Goal: Check status

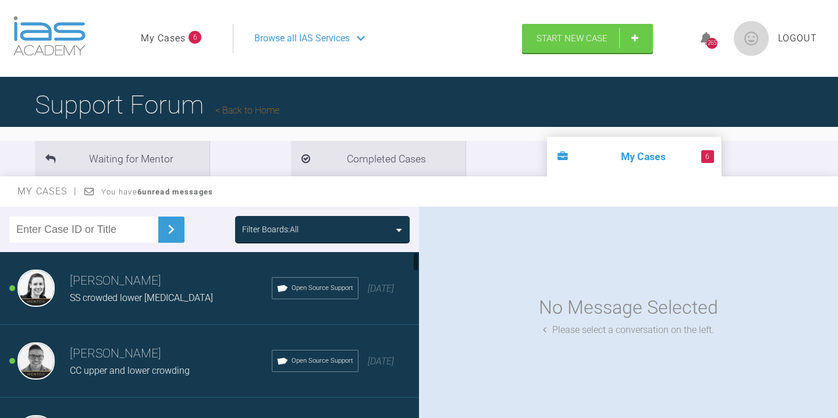
scroll to position [7, 0]
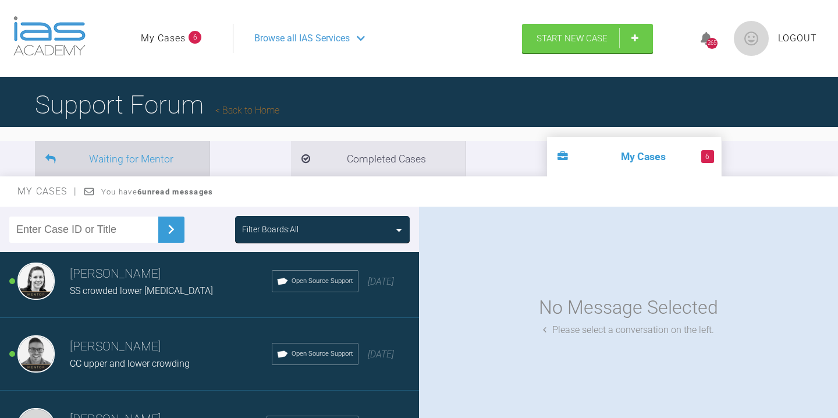
click at [137, 157] on li "Waiting for Mentor" at bounding box center [122, 158] width 175 height 35
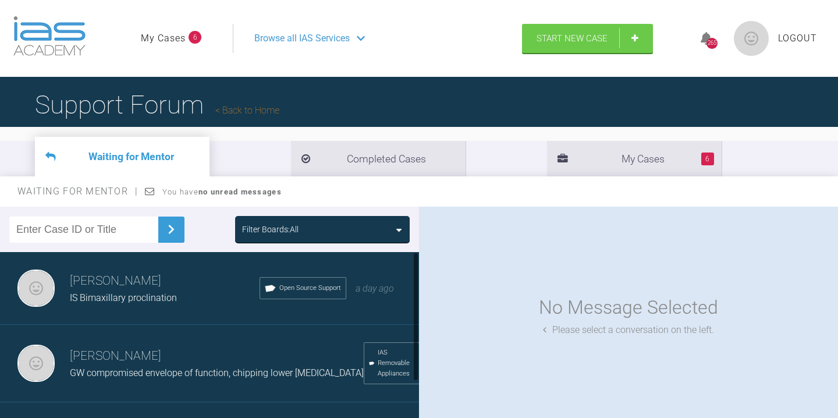
scroll to position [2, 0]
click at [150, 284] on h3 "Jessica Wake" at bounding box center [165, 279] width 190 height 20
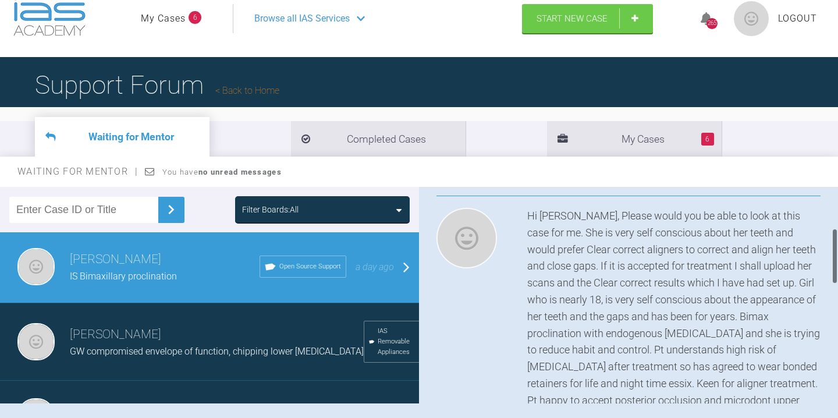
scroll to position [0, 0]
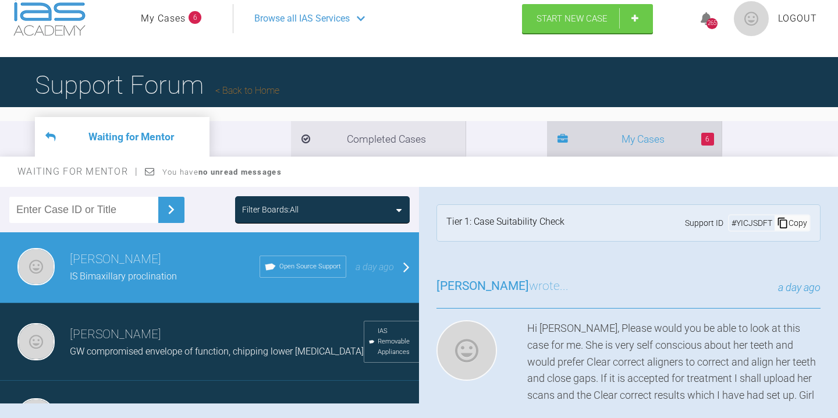
click at [547, 134] on li "6 My Cases" at bounding box center [634, 138] width 175 height 35
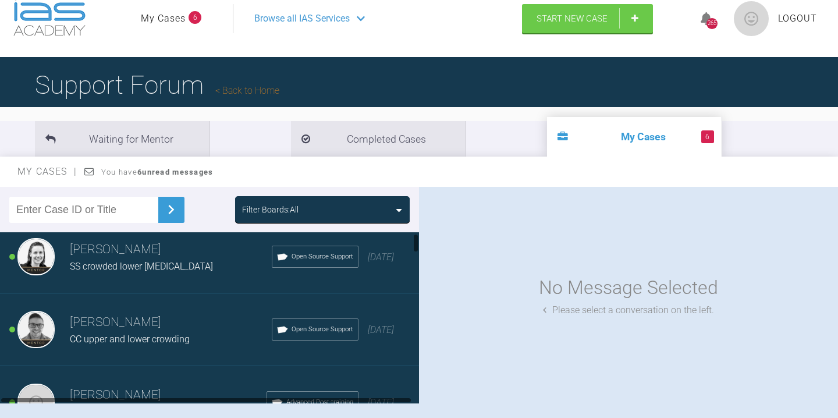
scroll to position [10, 0]
